Goal: Contribute content

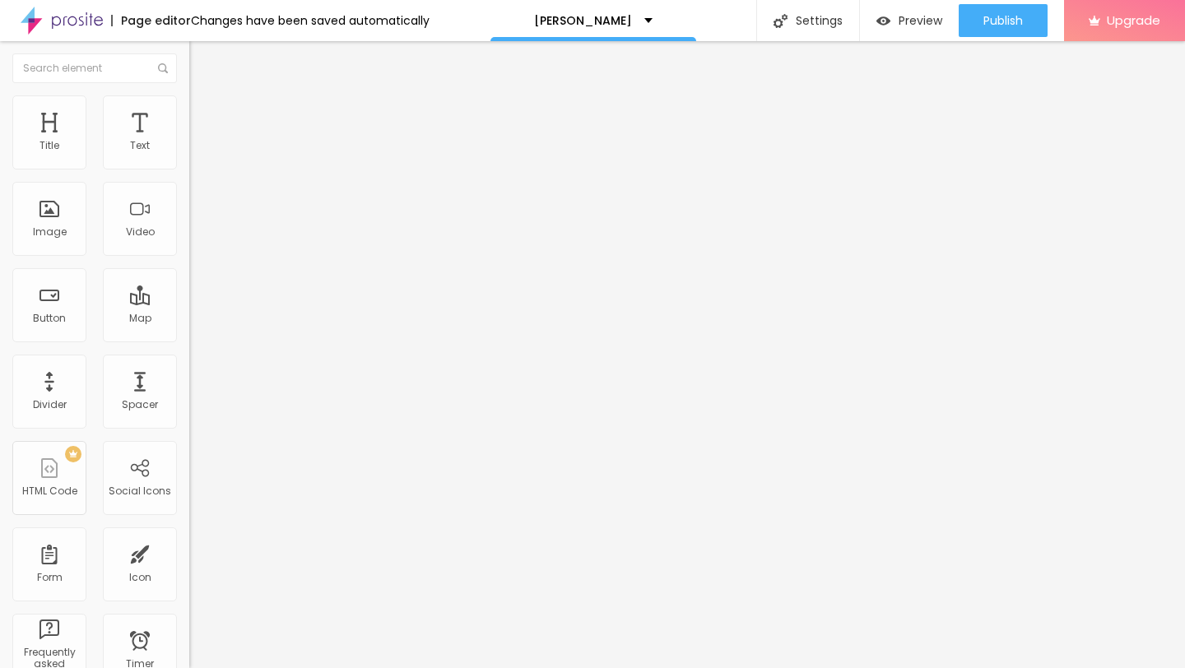
click at [189, 53] on button "Edit Coluna" at bounding box center [283, 60] width 189 height 38
click at [189, 142] on span "Add image" at bounding box center [222, 135] width 67 height 14
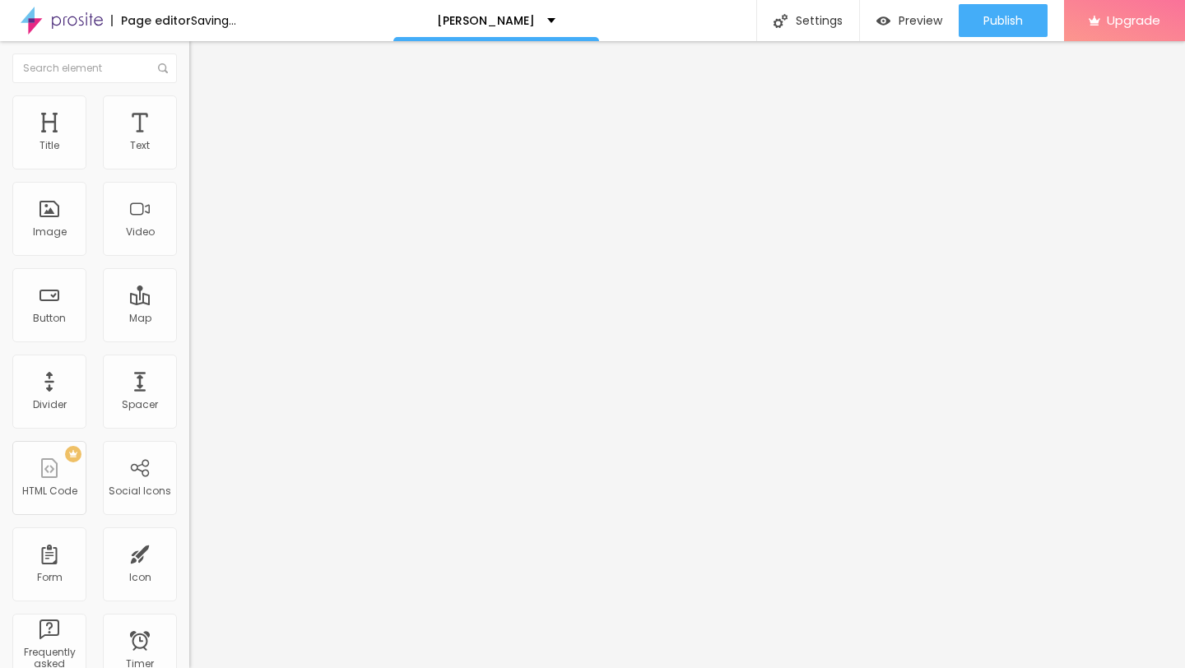
click at [189, 337] on input "https://" at bounding box center [287, 329] width 197 height 16
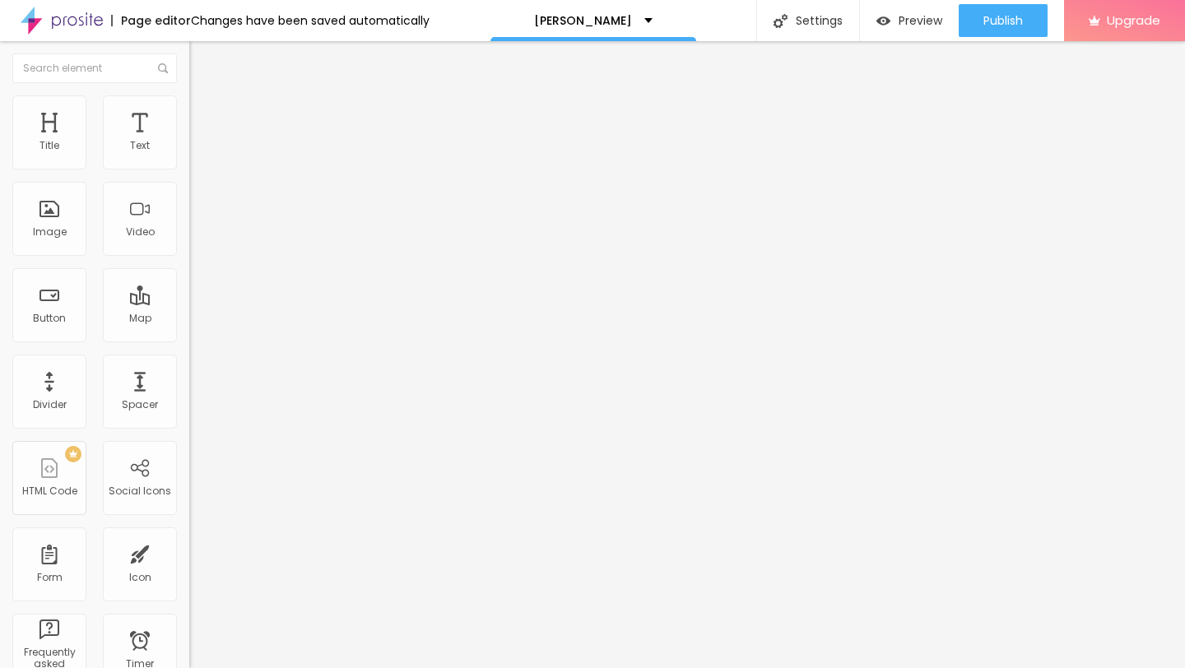
type input "[URL][DOMAIN_NAME]"
click at [189, 337] on input "[URL][DOMAIN_NAME]" at bounding box center [287, 329] width 197 height 16
click at [913, 32] on div "Preview" at bounding box center [909, 20] width 66 height 33
